Goal: Transaction & Acquisition: Purchase product/service

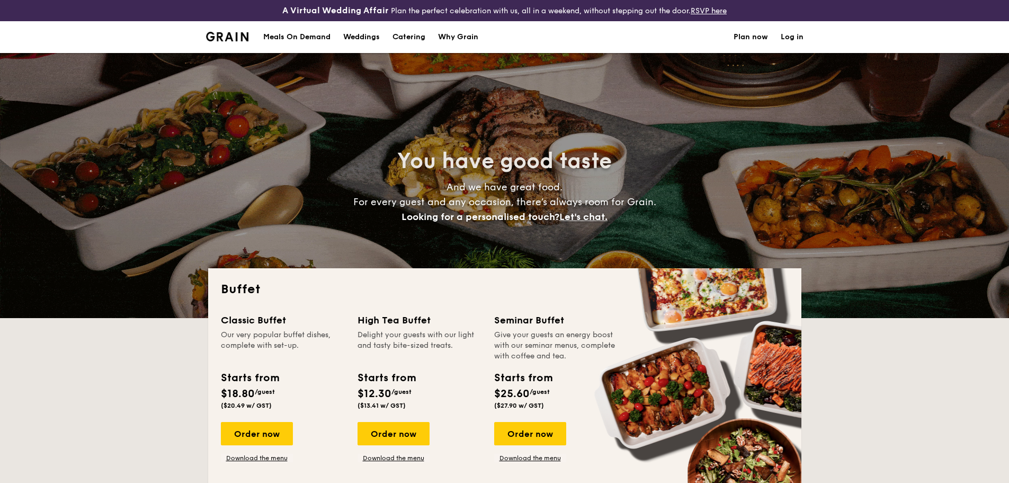
select select
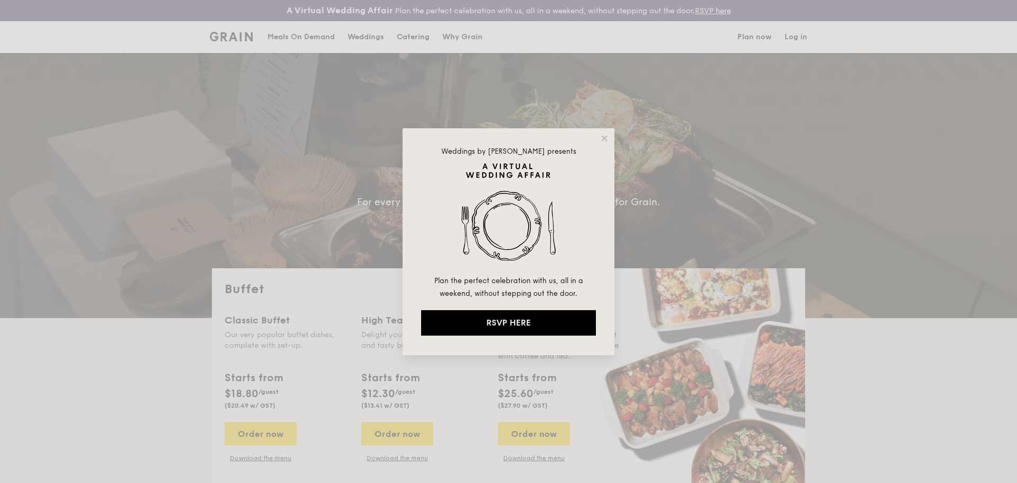
click at [607, 136] on icon at bounding box center [604, 138] width 6 height 6
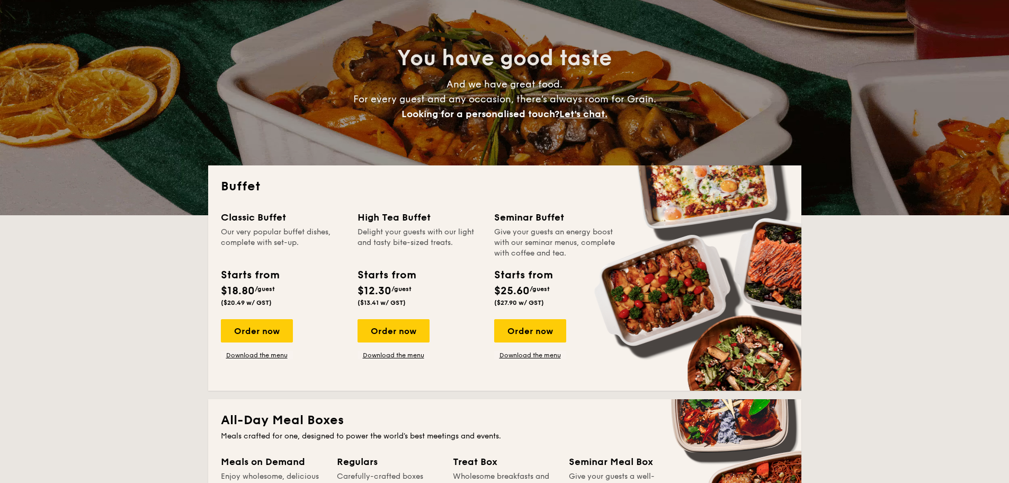
scroll to position [106, 0]
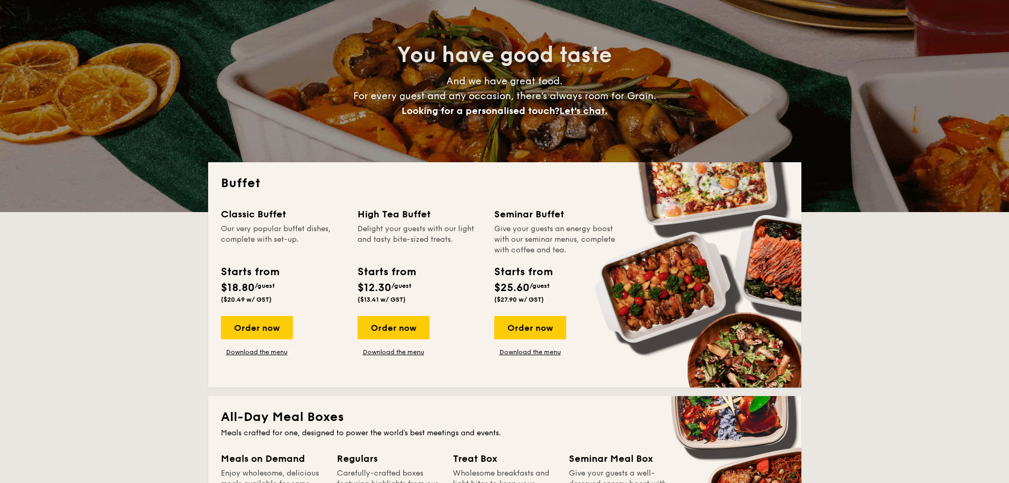
click at [270, 331] on div "Order now" at bounding box center [257, 327] width 72 height 23
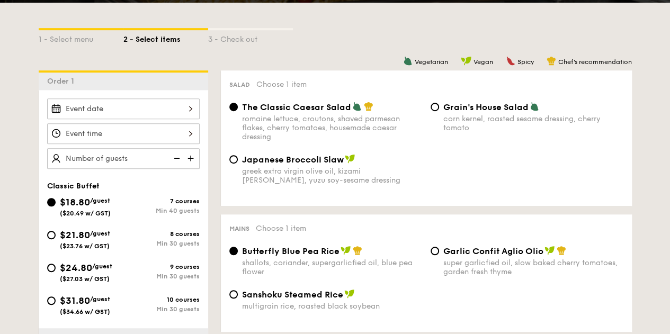
scroll to position [265, 0]
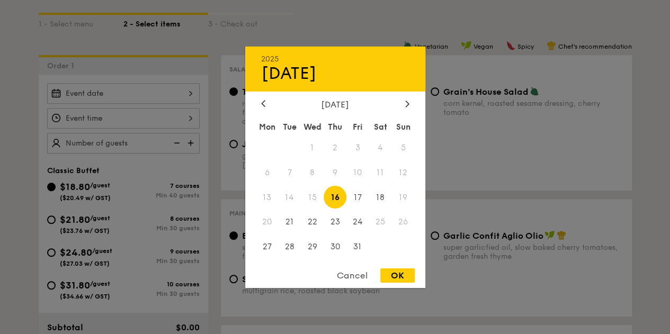
click at [157, 104] on div "2025 Oct [DATE] Tue Wed Thu Fri Sat Sun 1 2 3 4 5 6 7 8 9 10 11 12 13 14 15 16 …" at bounding box center [123, 93] width 153 height 21
click at [340, 277] on div "Cancel" at bounding box center [352, 276] width 52 height 14
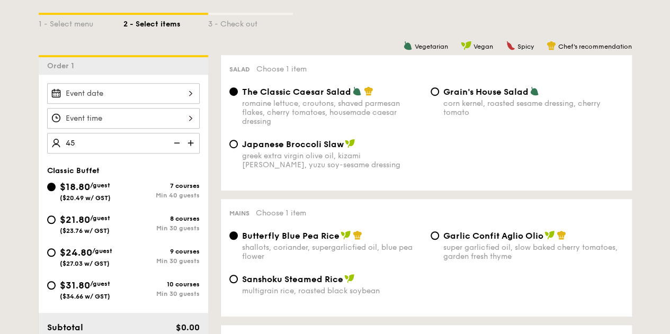
type input "45 guests"
click at [93, 104] on div at bounding box center [123, 93] width 153 height 21
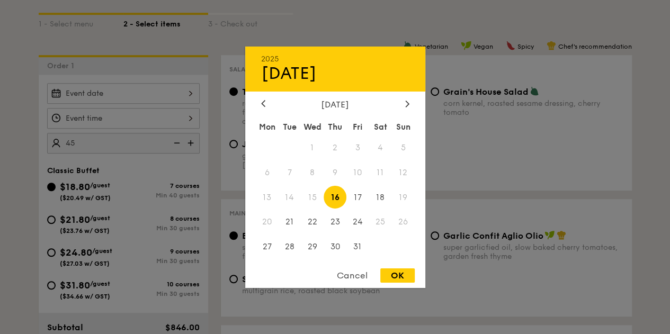
click at [408, 104] on icon at bounding box center [407, 103] width 4 height 7
click at [17, 125] on div at bounding box center [335, 167] width 670 height 334
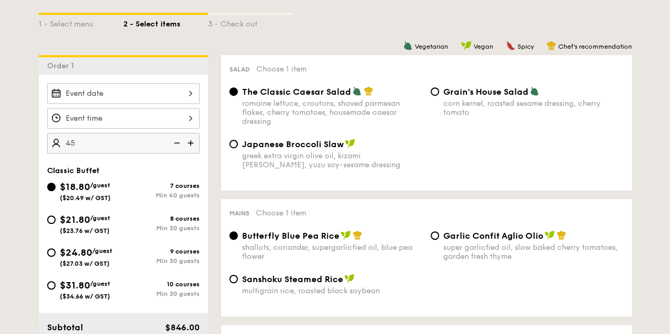
scroll to position [318, 0]
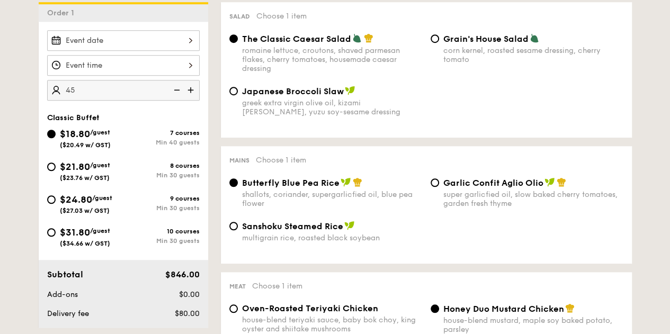
click at [477, 188] on span "Garlic Confit Aglio Olio" at bounding box center [493, 183] width 100 height 10
click at [439, 187] on input "Garlic Confit Aglio Olio super garlicfied oil, slow baked cherry tomatoes, gard…" at bounding box center [435, 183] width 8 height 8
radio input "true"
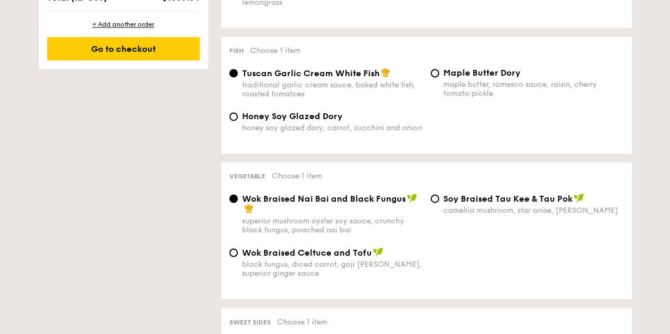
scroll to position [424, 0]
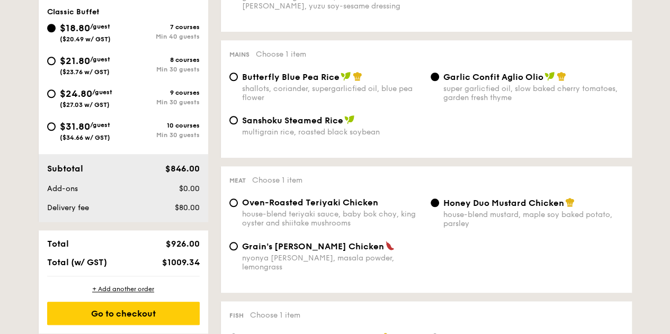
click at [110, 61] on div "$21.80 /guest ($23.76 w/ GST)" at bounding box center [85, 65] width 50 height 22
click at [56, 61] on input "$21.80 /guest ($23.76 w/ GST) 8 courses Min 30 guests" at bounding box center [51, 61] width 8 height 8
radio input "true"
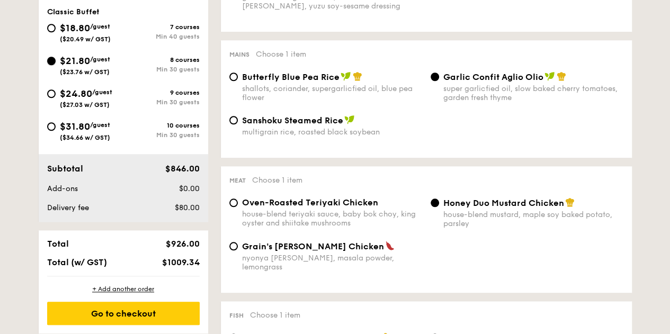
radio input "true"
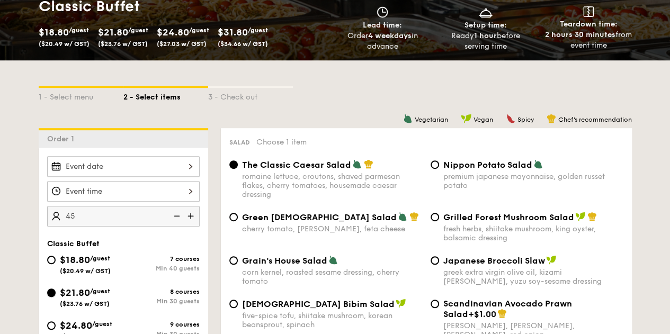
scroll to position [265, 0]
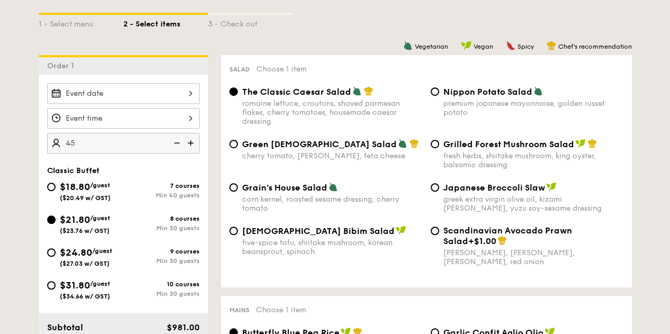
click at [291, 250] on div "five-spice tofu, shiitake mushroom, korean beansprout, spinach" at bounding box center [332, 247] width 180 height 18
click at [238, 235] on input "Korean Bibim Salad five-spice tofu, shiitake mushroom, korean beansprout, spina…" at bounding box center [233, 231] width 8 height 8
radio input "true"
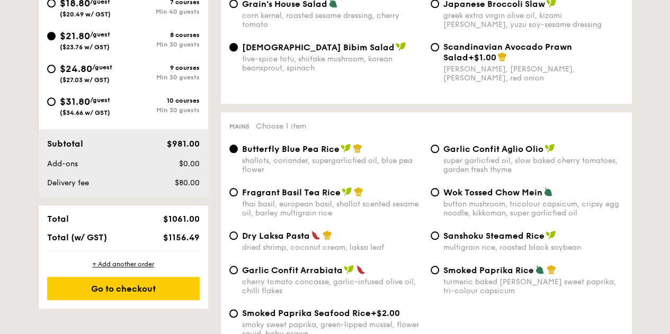
scroll to position [477, 0]
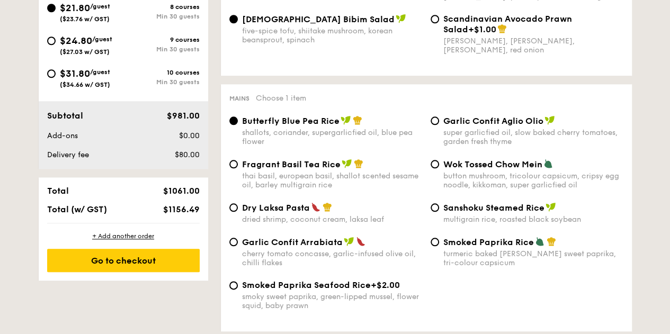
click at [475, 138] on div "Garlic Confit Aglio Olio super garlicfied oil, slow baked cherry tomatoes, gard…" at bounding box center [533, 130] width 180 height 31
click at [439, 125] on input "Garlic Confit Aglio Olio super garlicfied oil, slow baked cherry tomatoes, gard…" at bounding box center [435, 121] width 8 height 8
radio input "true"
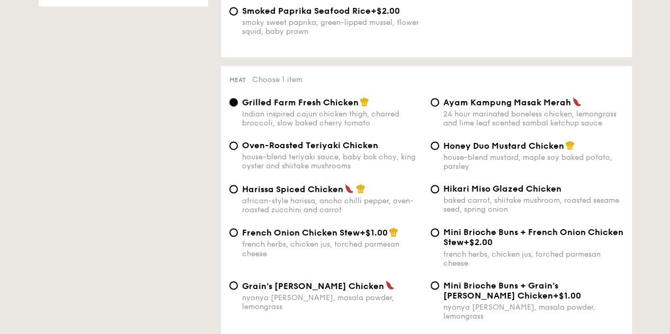
scroll to position [795, 0]
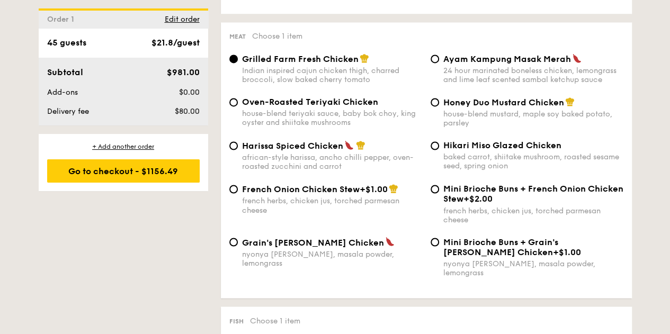
click at [499, 108] on span "Honey Duo Mustard Chicken" at bounding box center [503, 102] width 121 height 10
click at [439, 106] on input "Honey Duo Mustard Chicken house-blend mustard, maple soy baked potato, parsley" at bounding box center [435, 102] width 8 height 8
radio input "true"
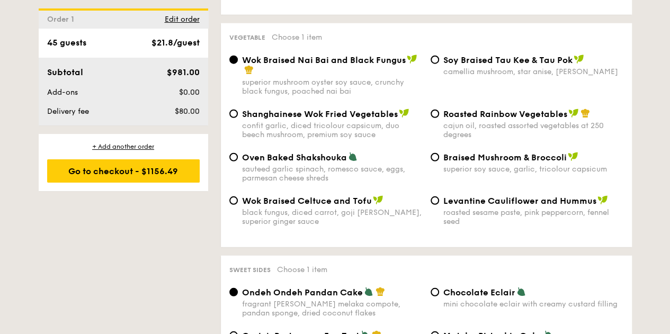
scroll to position [1378, 0]
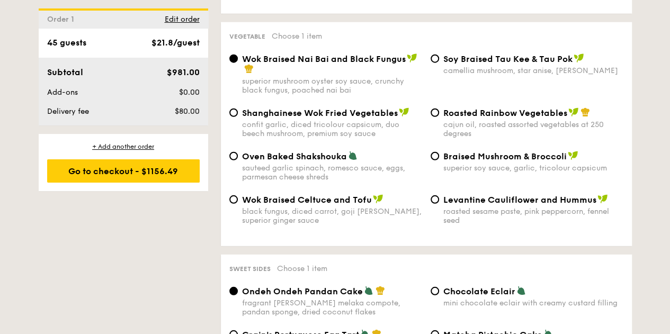
click at [326, 159] on span "Oven Baked Shakshouka" at bounding box center [294, 157] width 105 height 10
click at [238, 159] on input "Oven Baked Shakshouka sauteed garlic spinach, romesco sauce, eggs, parmesan che…" at bounding box center [233, 156] width 8 height 8
radio input "true"
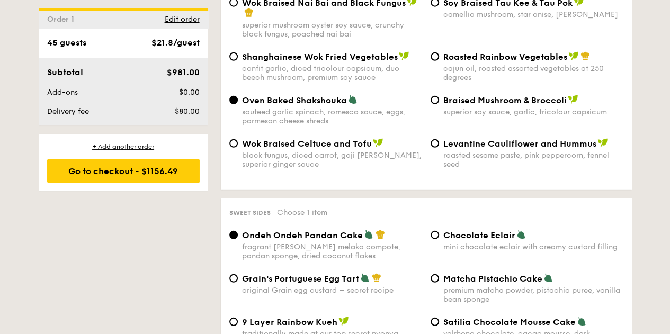
scroll to position [1536, 0]
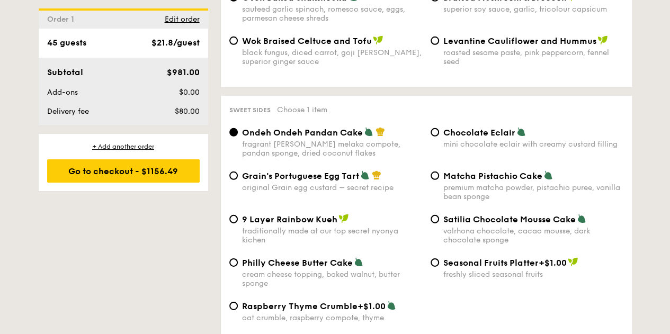
click at [492, 177] on span "Matcha Pistachio Cake" at bounding box center [492, 176] width 99 height 10
click at [439, 177] on input "Matcha Pistachio Cake premium matcha powder, pistachio puree, vanilla bean spon…" at bounding box center [435, 176] width 8 height 8
radio input "true"
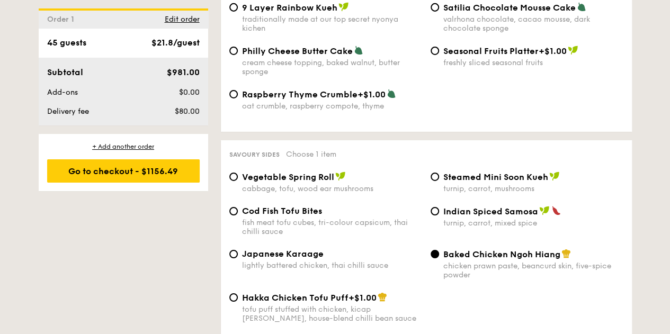
scroll to position [1801, 0]
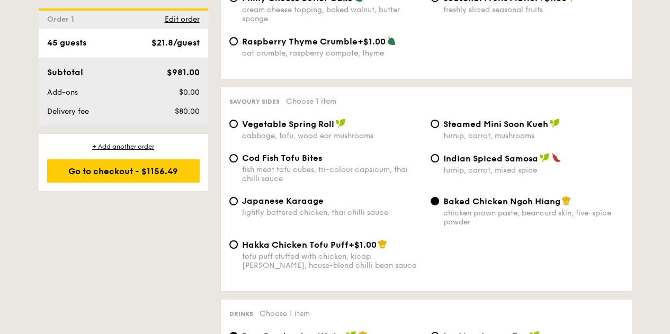
click at [297, 206] on span "Japanese Karaage" at bounding box center [283, 201] width 82 height 10
click at [238, 206] on input "Japanese Karaage lightly battered chicken, thai chilli sauce" at bounding box center [233, 201] width 8 height 8
radio input "true"
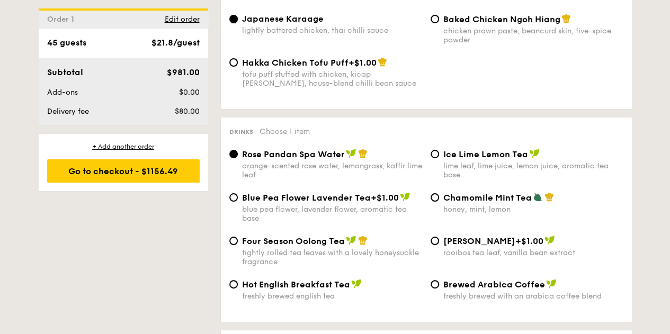
scroll to position [2013, 0]
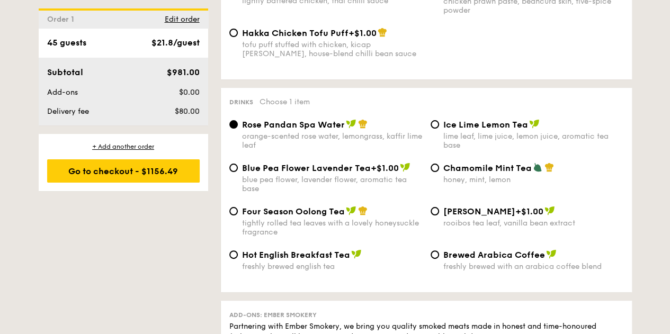
click at [479, 173] on span "Chamomile Mint Tea" at bounding box center [487, 168] width 88 height 10
click at [439, 172] on input "Chamomile Mint Tea honey, mint, lemon" at bounding box center [435, 168] width 8 height 8
radio input "true"
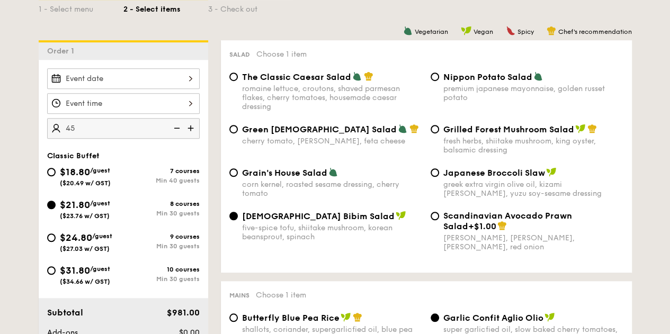
scroll to position [265, 0]
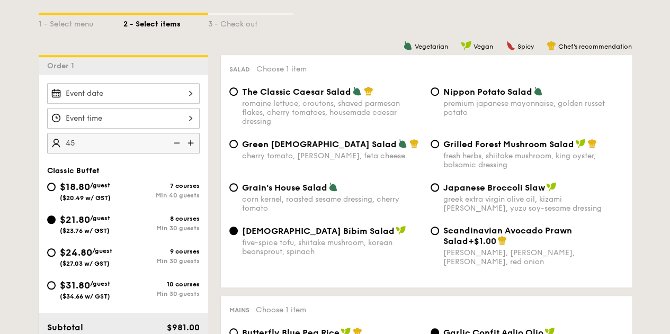
click at [91, 123] on div at bounding box center [123, 118] width 153 height 21
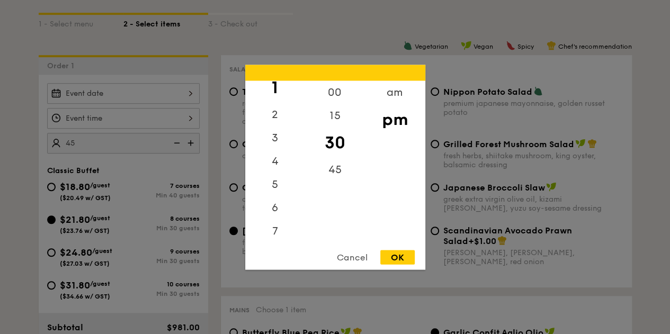
scroll to position [106, 0]
click at [40, 137] on div at bounding box center [335, 167] width 670 height 334
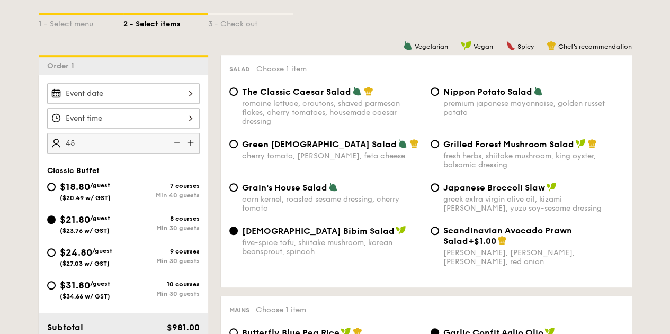
click at [111, 101] on div at bounding box center [123, 93] width 153 height 21
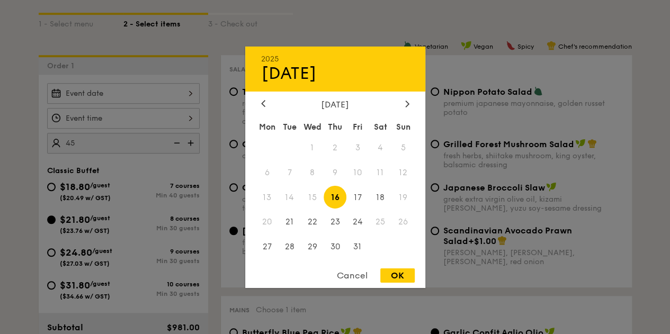
click at [419, 103] on div "[DATE]" at bounding box center [335, 104] width 180 height 10
click at [406, 104] on icon at bounding box center [406, 104] width 3 height 6
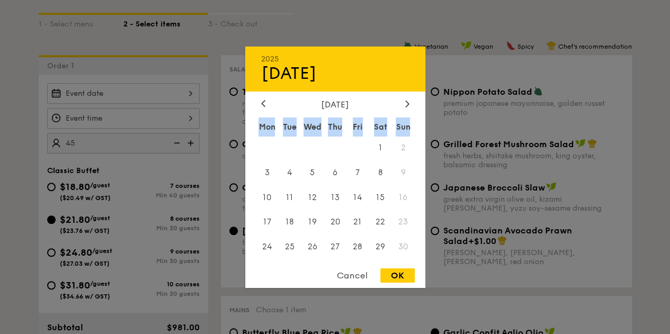
click at [406, 104] on icon at bounding box center [406, 104] width 3 height 6
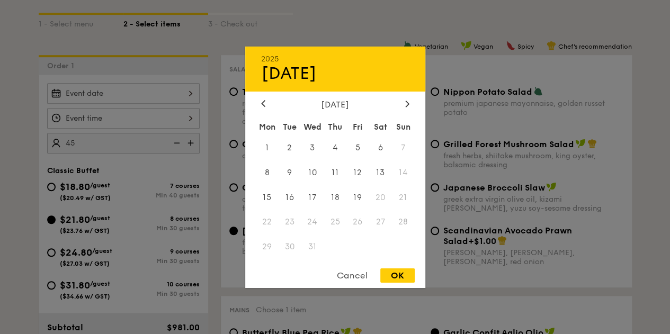
click at [261, 100] on icon at bounding box center [263, 103] width 4 height 7
click at [362, 243] on span "28" at bounding box center [357, 247] width 23 height 23
click at [402, 275] on div "OK" at bounding box center [397, 276] width 34 height 14
type input "[DATE]"
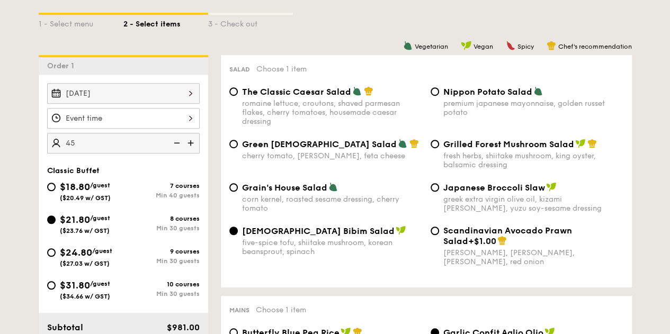
click at [109, 127] on div at bounding box center [123, 118] width 153 height 21
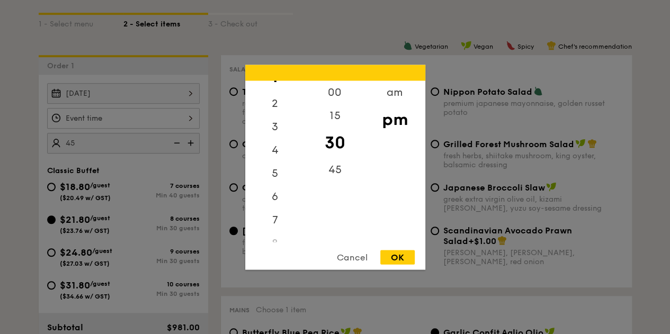
scroll to position [53, 0]
click at [276, 203] on div "7" at bounding box center [275, 209] width 60 height 23
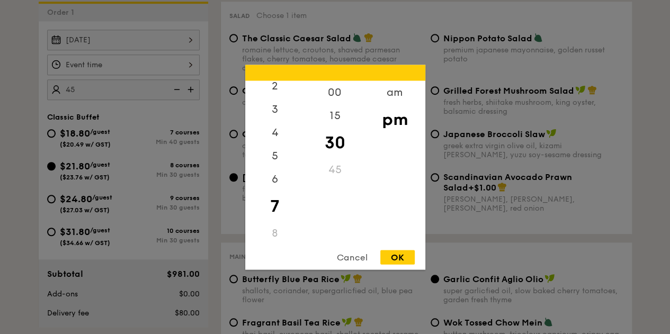
scroll to position [371, 0]
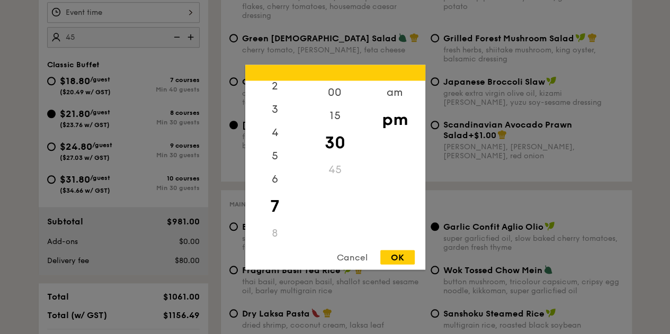
click at [402, 256] on div "OK" at bounding box center [397, 257] width 34 height 14
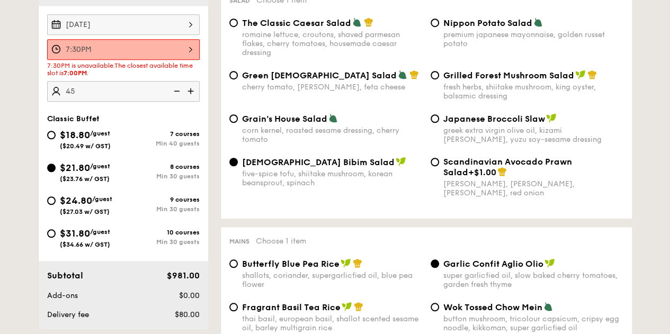
scroll to position [318, 0]
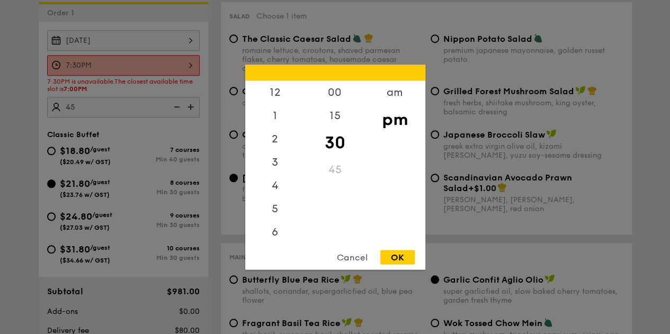
click at [189, 75] on div "7:30PM 12 1 2 3 4 5 6 7 8 9 10 11 00 15 30 45 am pm Cancel OK" at bounding box center [123, 65] width 153 height 21
click at [333, 92] on div "00" at bounding box center [335, 92] width 60 height 23
click at [396, 252] on div "OK" at bounding box center [397, 257] width 34 height 14
type input "7:00PM"
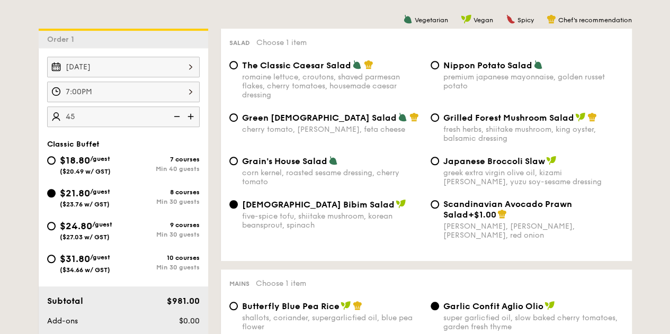
scroll to position [424, 0]
